Goal: Use online tool/utility: Utilize a website feature to perform a specific function

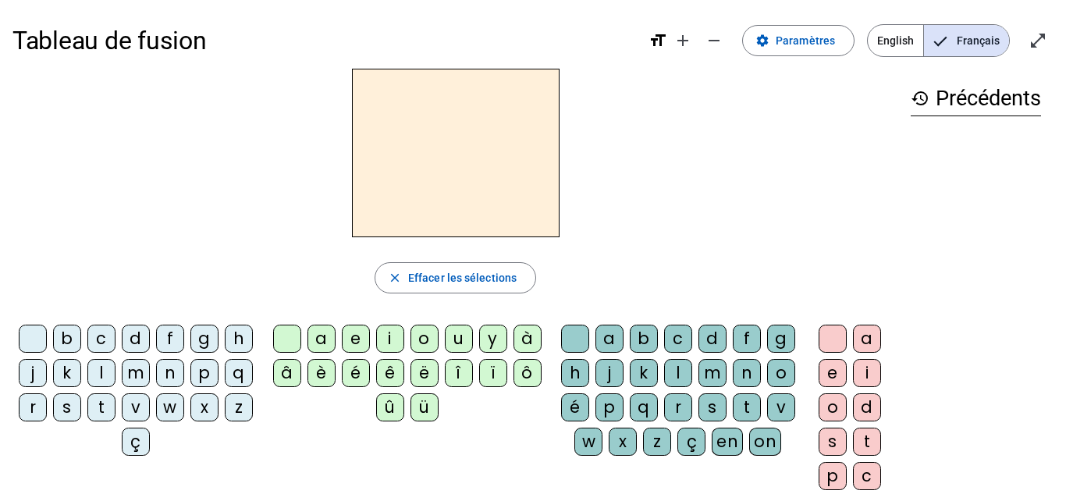
click at [914, 254] on div "history Précédents" at bounding box center [975, 308] width 155 height 478
click at [81, 338] on div "b" at bounding box center [67, 339] width 28 height 28
click at [329, 332] on div "a" at bounding box center [321, 339] width 28 height 28
click at [865, 469] on div "c" at bounding box center [867, 476] width 28 height 28
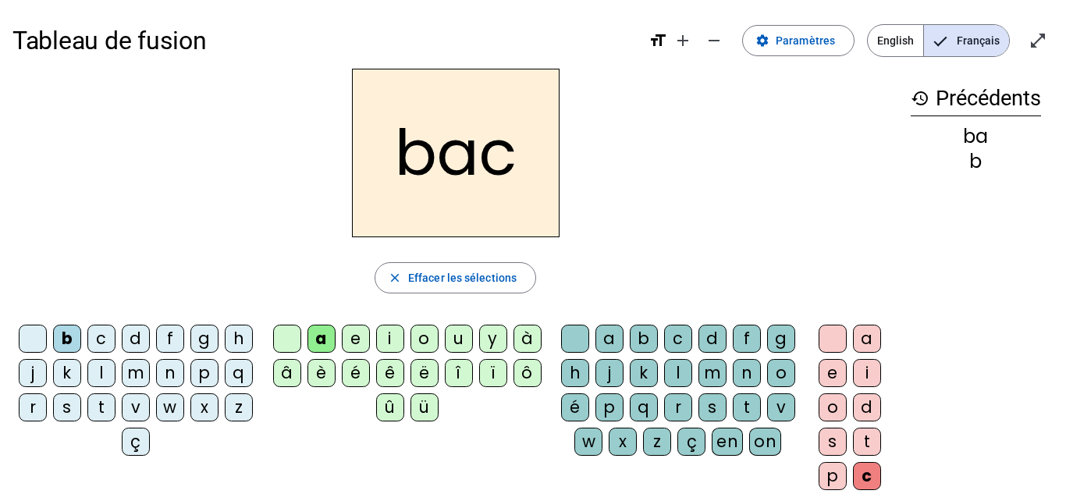
click at [692, 413] on div "r" at bounding box center [678, 407] width 28 height 28
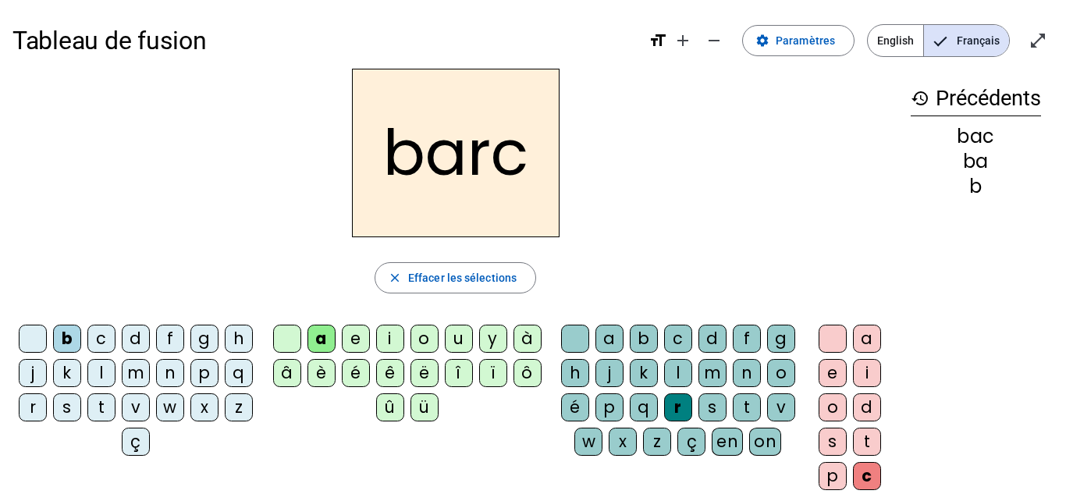
click at [871, 471] on div "c" at bounding box center [867, 476] width 28 height 28
click at [691, 331] on div "c" at bounding box center [678, 339] width 28 height 28
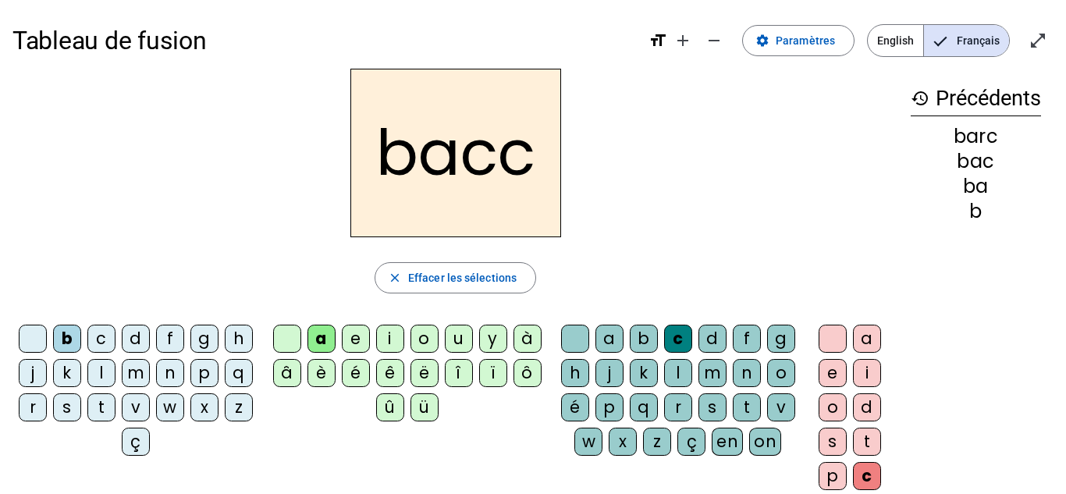
click at [691, 331] on div "c" at bounding box center [678, 339] width 28 height 28
click at [871, 476] on div "c" at bounding box center [867, 476] width 28 height 28
click at [421, 274] on span "Effacer les sélections" at bounding box center [462, 277] width 108 height 19
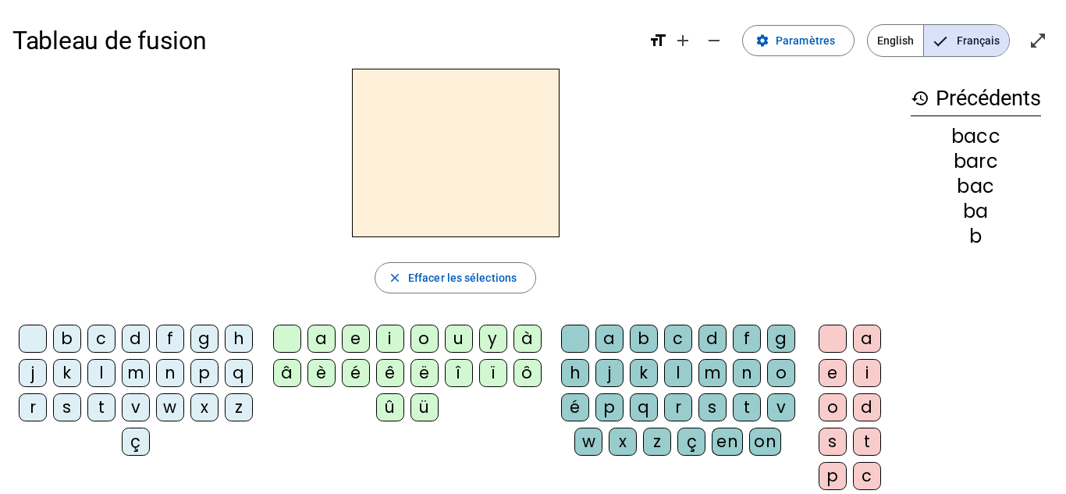
click at [115, 368] on div "l" at bounding box center [101, 373] width 28 height 28
click at [327, 336] on div "a" at bounding box center [321, 339] width 28 height 28
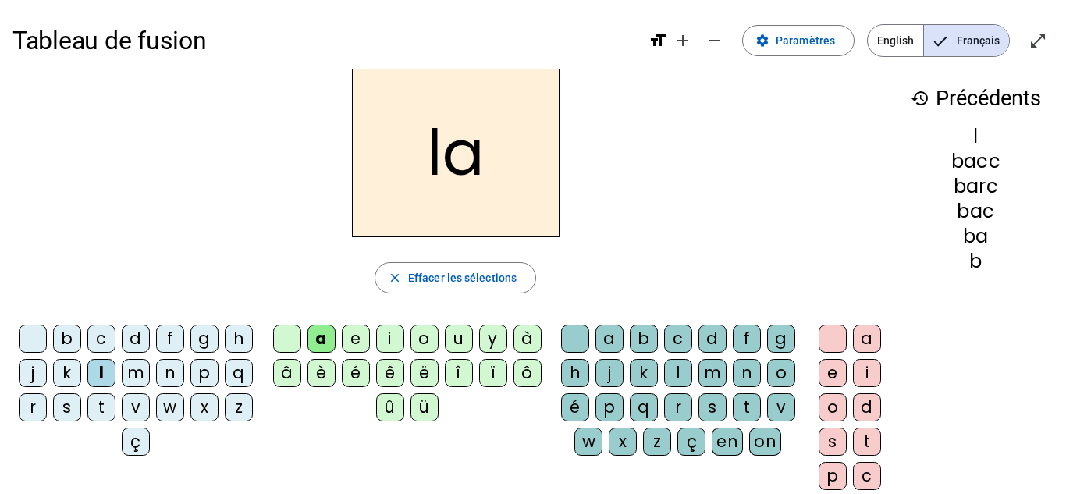
click at [692, 335] on div "c" at bounding box center [678, 339] width 28 height 28
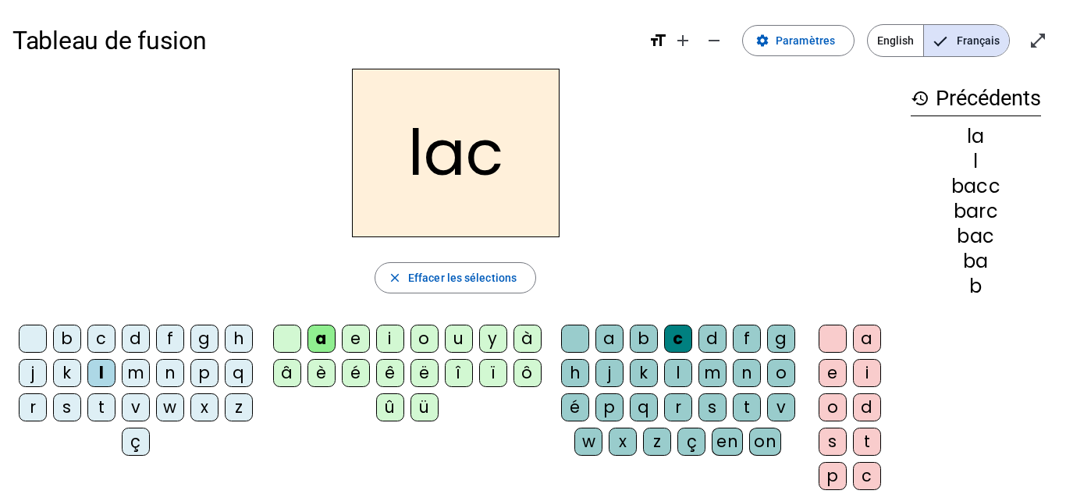
click at [81, 338] on div "b" at bounding box center [67, 339] width 28 height 28
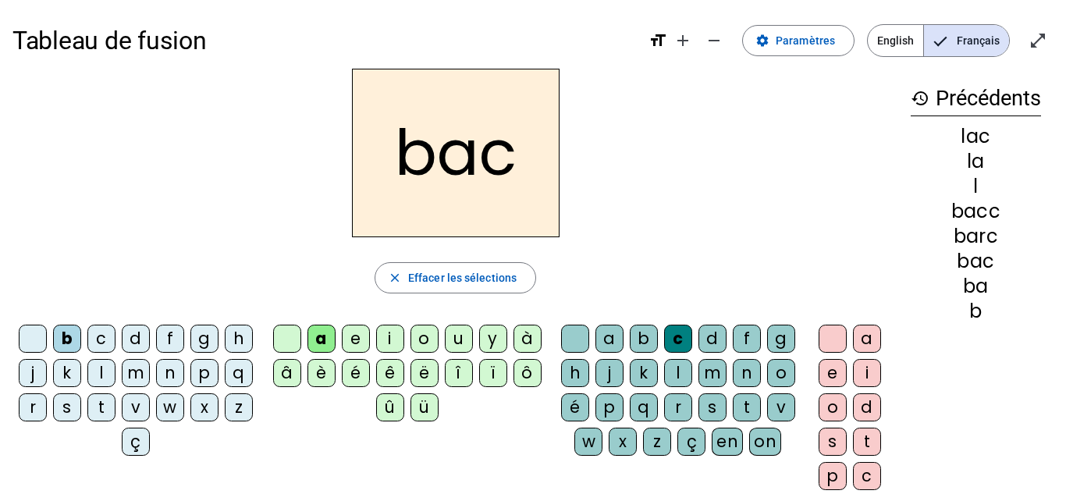
click at [81, 414] on div "s" at bounding box center [67, 407] width 28 height 28
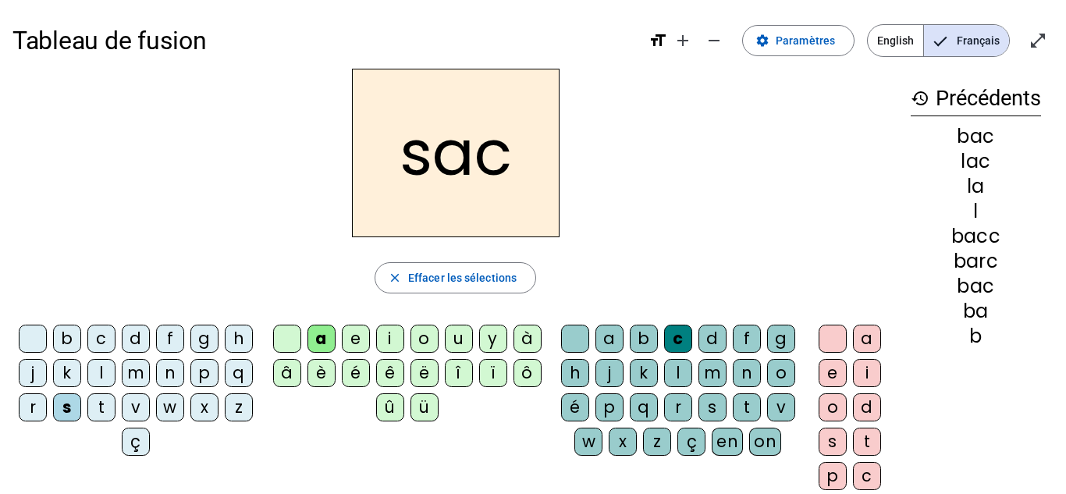
click at [115, 377] on div "l" at bounding box center [101, 373] width 28 height 28
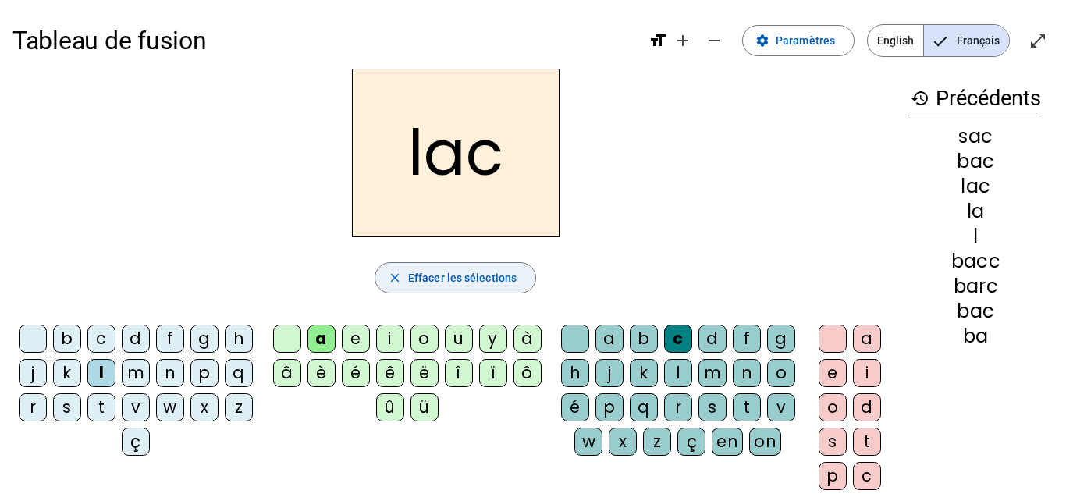
click at [438, 281] on span "Effacer les sélections" at bounding box center [462, 277] width 108 height 19
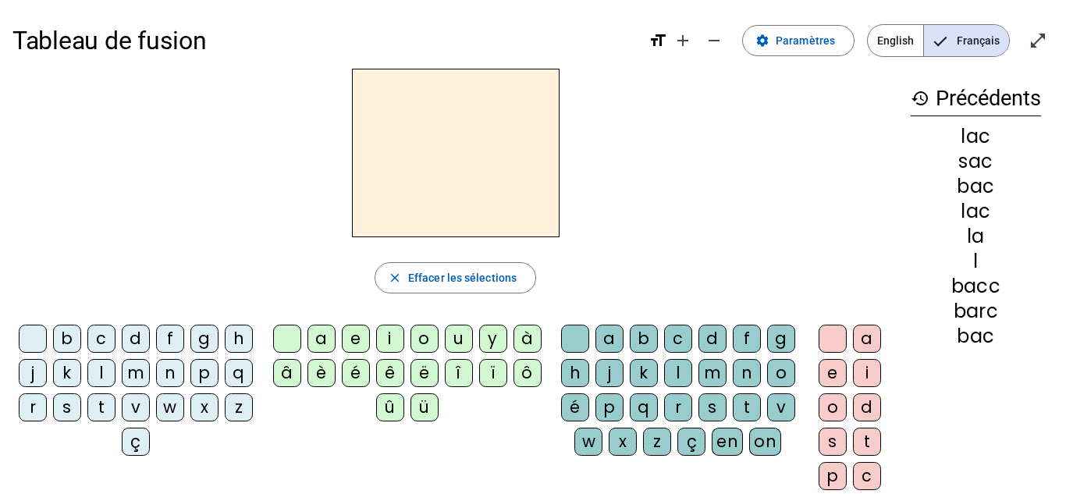
click at [47, 408] on div "r" at bounding box center [33, 407] width 28 height 28
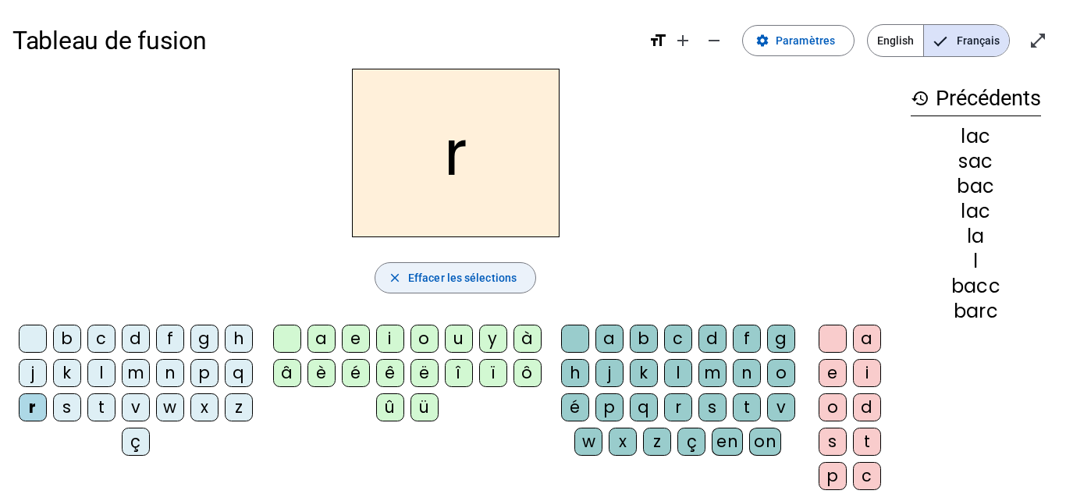
click at [467, 280] on span "Effacer les sélections" at bounding box center [462, 277] width 108 height 19
